Goal: Transaction & Acquisition: Purchase product/service

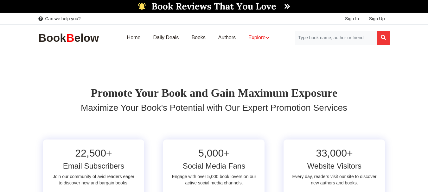
click at [257, 37] on link "Explore" at bounding box center [259, 38] width 34 height 20
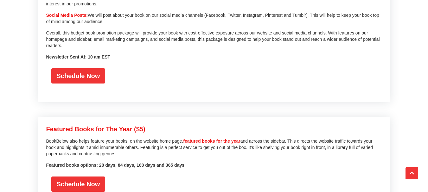
scroll to position [761, 0]
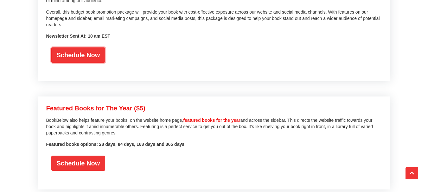
click at [97, 48] on link "Schedule Now" at bounding box center [78, 55] width 54 height 15
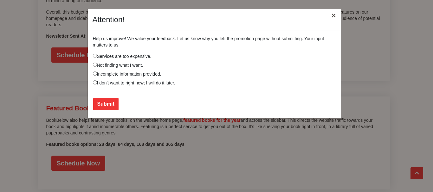
drag, startPoint x: 331, startPoint y: 14, endPoint x: 327, endPoint y: 14, distance: 4.1
click at [330, 14] on button "×" at bounding box center [333, 16] width 15 height 18
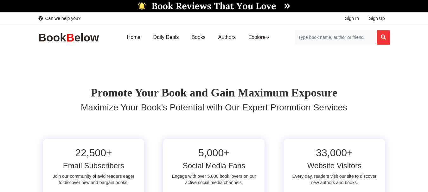
scroll to position [0, 0]
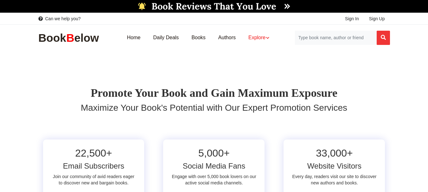
click at [264, 39] on link "Explore" at bounding box center [259, 38] width 34 height 20
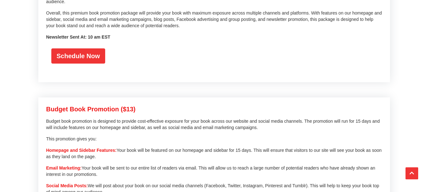
scroll to position [571, 0]
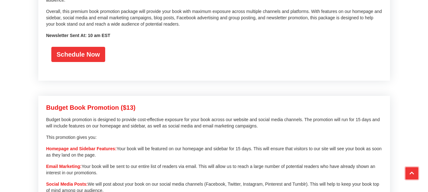
click at [409, 171] on button "Scroll Top" at bounding box center [412, 174] width 13 height 12
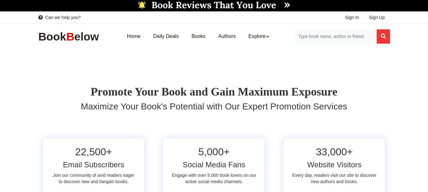
scroll to position [0, 0]
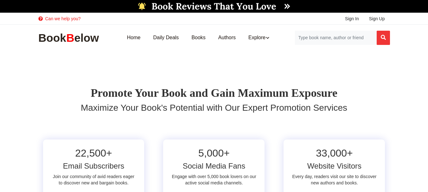
click at [73, 17] on link "Can we help you?" at bounding box center [59, 19] width 42 height 6
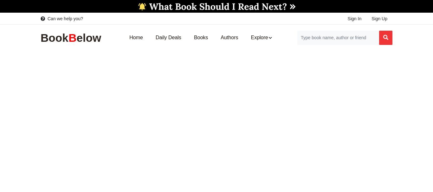
select select
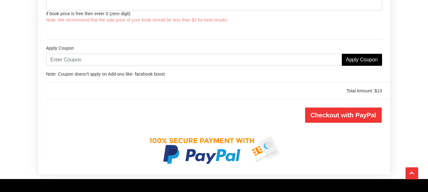
scroll to position [888, 0]
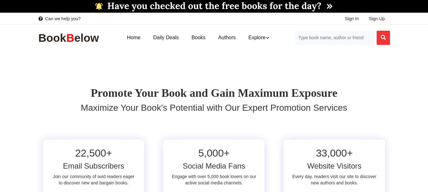
click at [71, 15] on div "Can we help you?" at bounding box center [124, 18] width 181 height 11
click at [69, 17] on link "Can we help you?" at bounding box center [59, 19] width 42 height 6
